Goal: Find specific page/section: Find specific page/section

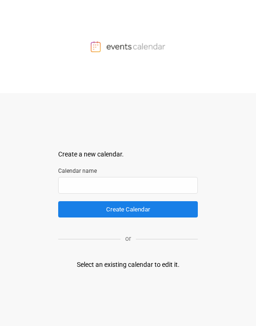
click at [105, 268] on div "Select an existing calendar to edit it." at bounding box center [128, 264] width 103 height 10
click at [169, 265] on div "Select an existing calendar to edit it." at bounding box center [128, 264] width 103 height 10
click at [179, 264] on div "Select an existing calendar to edit it." at bounding box center [128, 264] width 103 height 10
